Goal: Task Accomplishment & Management: Manage account settings

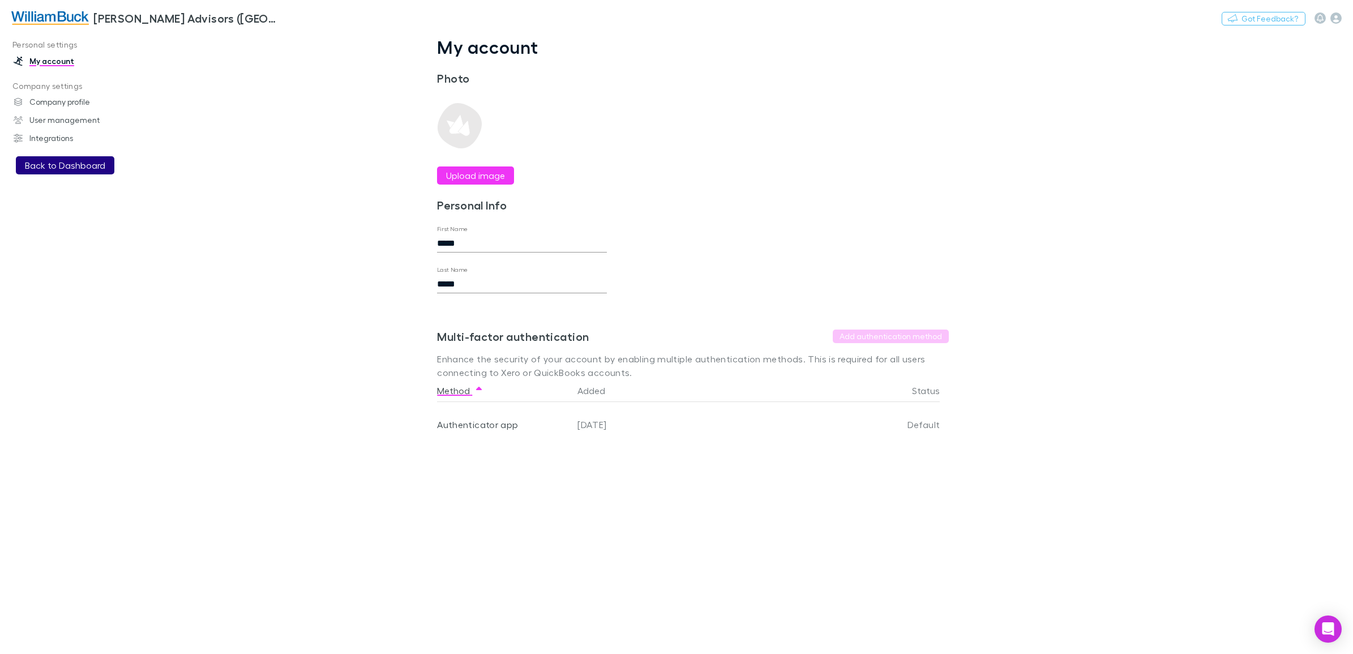
click at [87, 165] on button "Back to Dashboard" at bounding box center [65, 165] width 98 height 18
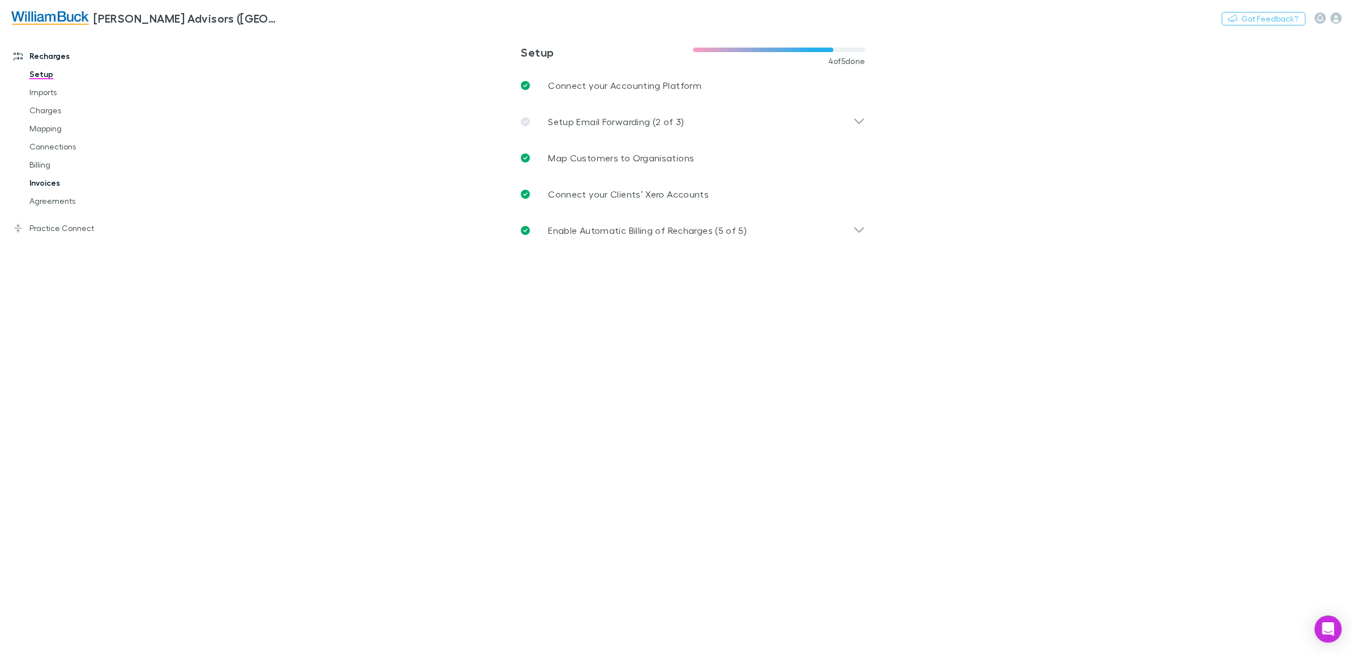
click at [37, 184] on link "Invoices" at bounding box center [89, 183] width 142 height 18
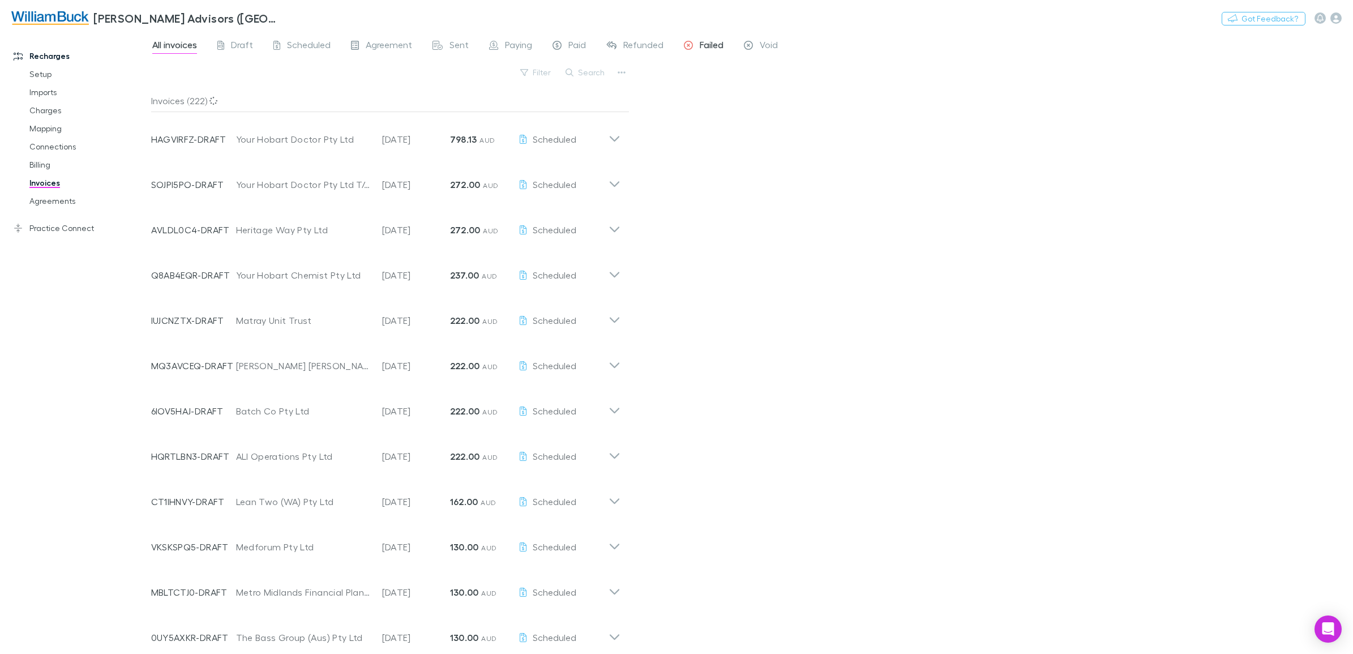
click at [712, 46] on span "Failed" at bounding box center [712, 46] width 24 height 15
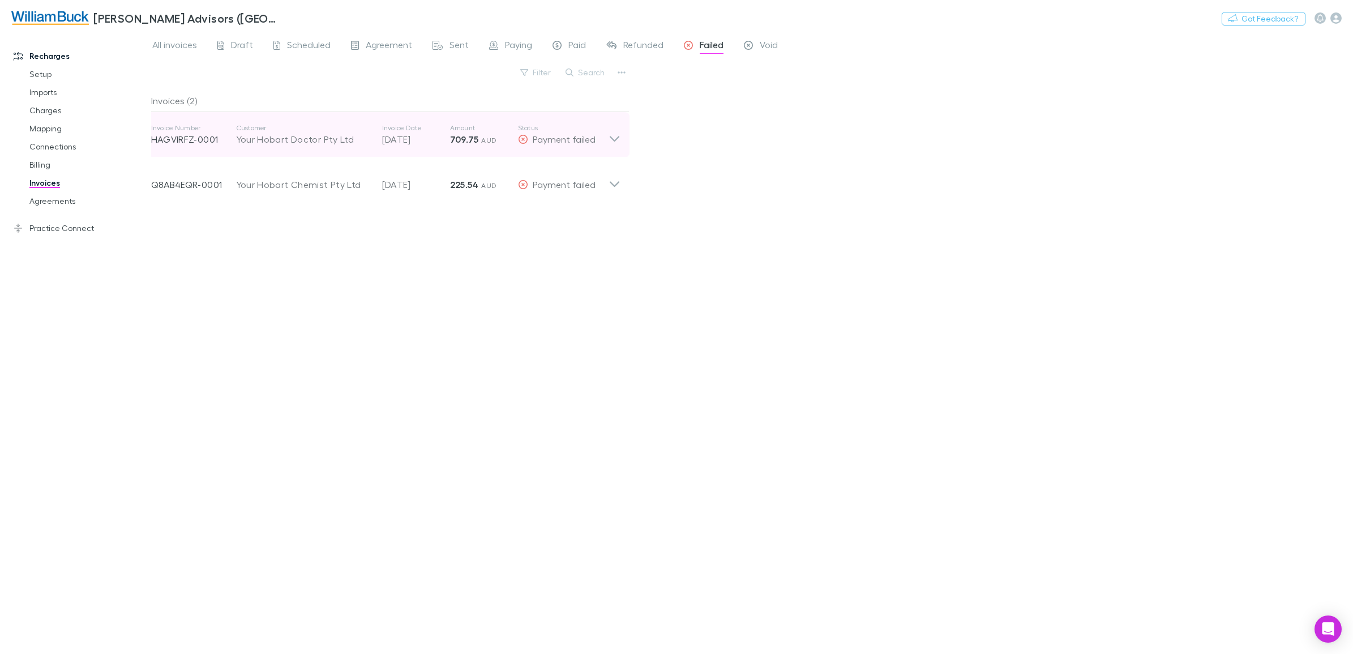
click at [612, 139] on icon at bounding box center [615, 134] width 12 height 23
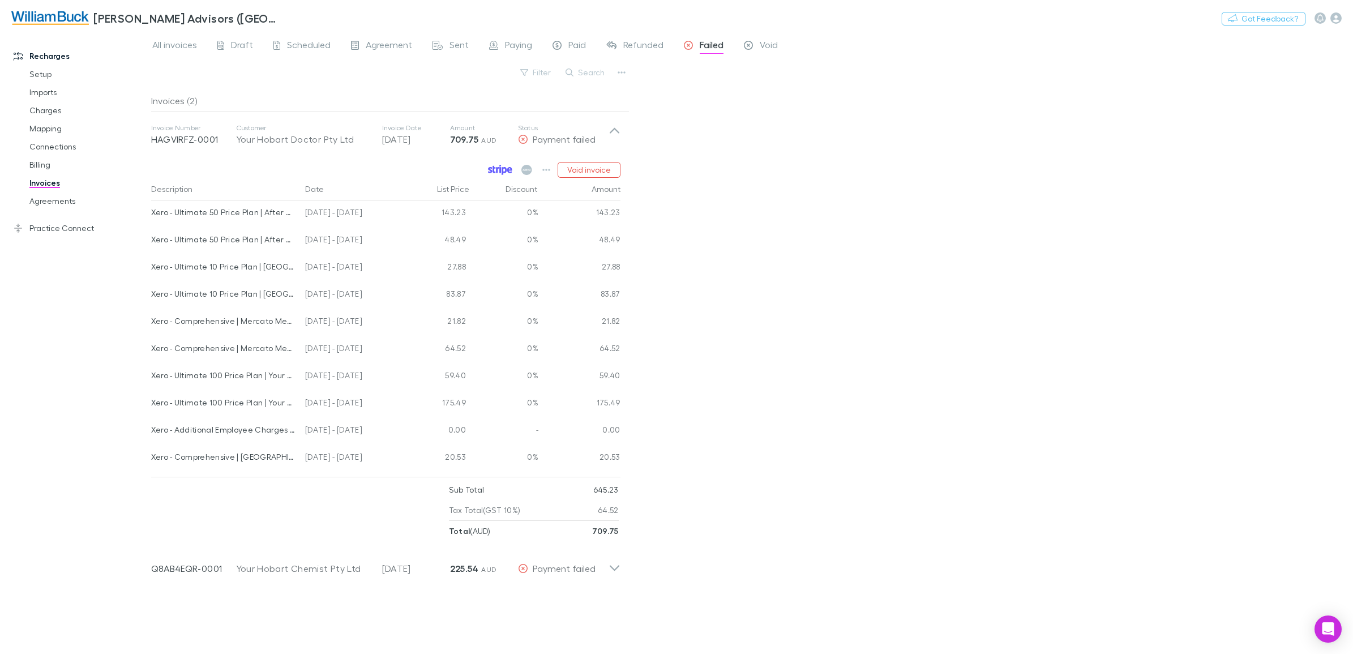
click at [496, 168] on icon at bounding box center [500, 170] width 24 height 10
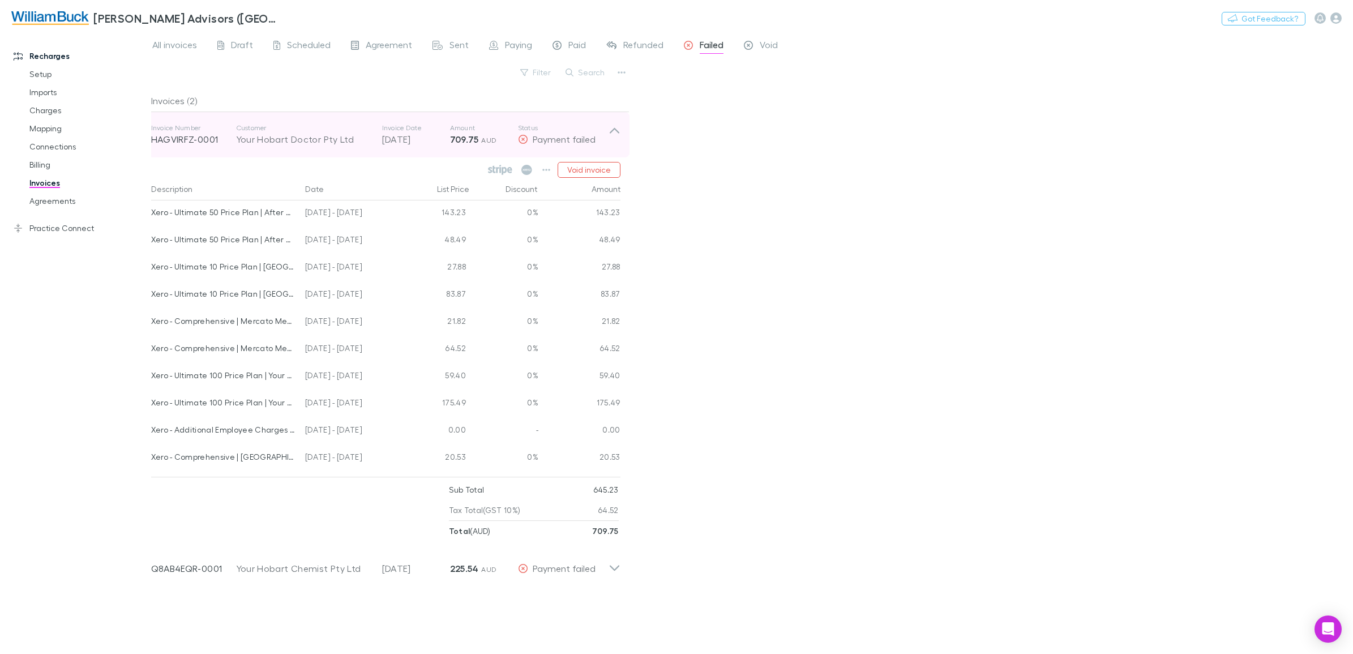
click at [616, 131] on icon at bounding box center [614, 131] width 10 height 6
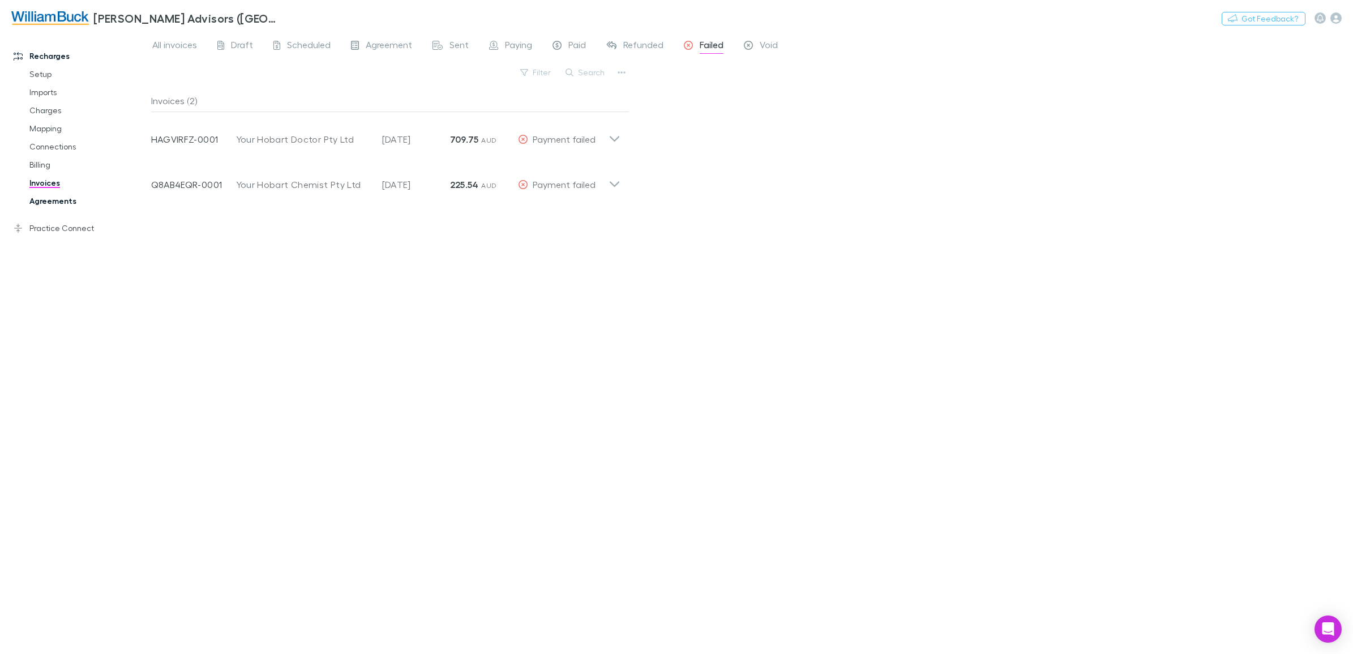
click at [58, 199] on link "Agreements" at bounding box center [89, 201] width 142 height 18
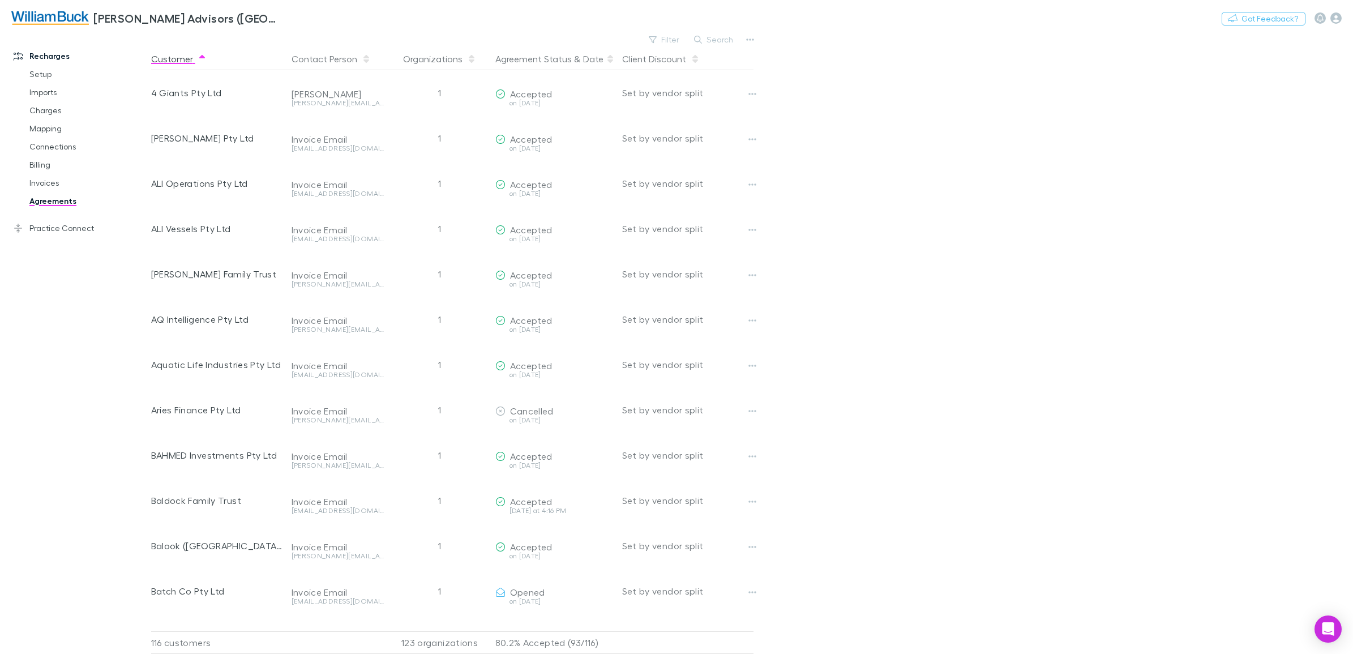
click at [607, 61] on icon at bounding box center [610, 58] width 6 height 9
click at [674, 37] on button "Filter" at bounding box center [664, 40] width 43 height 14
click at [532, 164] on li "Opened" at bounding box center [588, 168] width 197 height 18
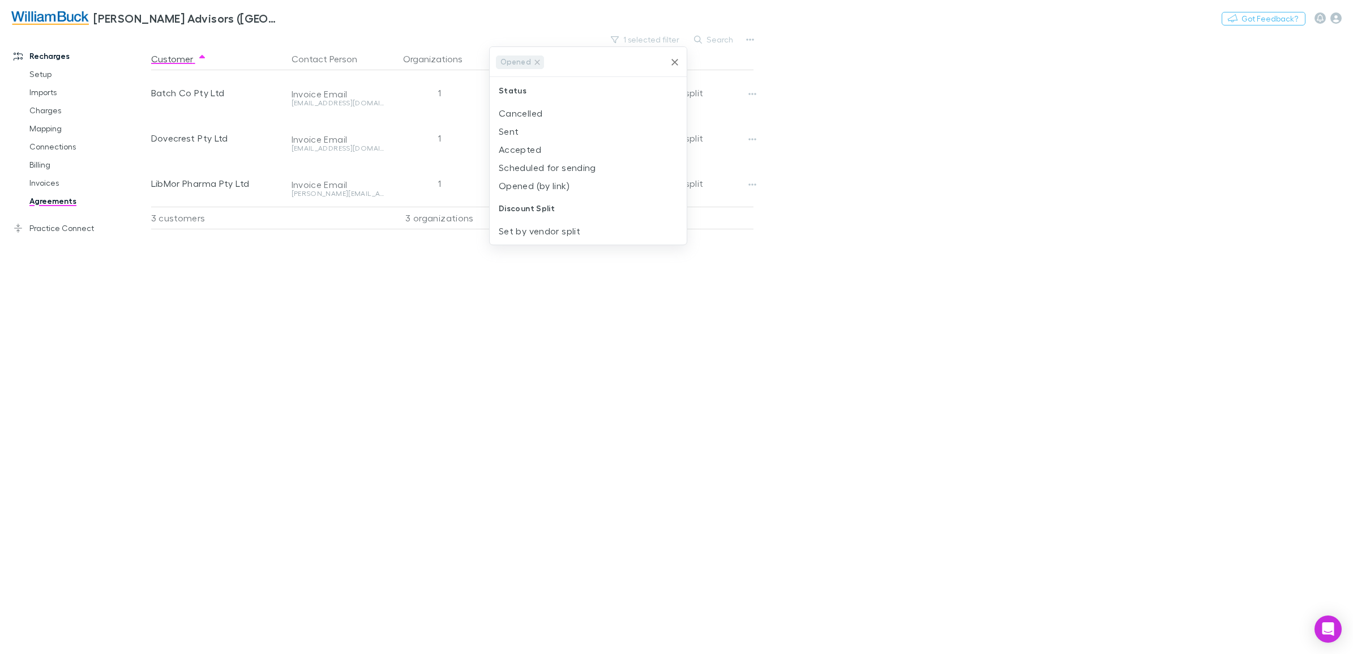
click at [1063, 174] on div at bounding box center [676, 327] width 1353 height 654
